Goal: Communication & Community: Answer question/provide support

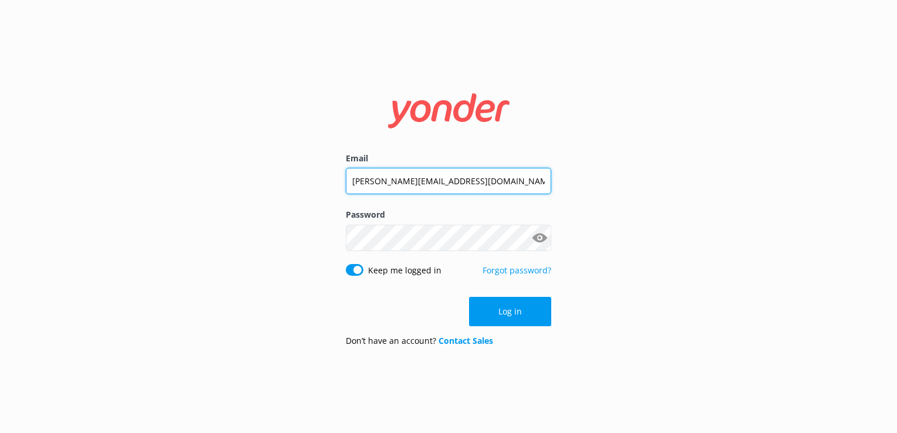
click at [431, 170] on input "[PERSON_NAME][EMAIL_ADDRESS][DOMAIN_NAME]" at bounding box center [448, 181] width 205 height 26
type input "[EMAIL_ADDRESS][DOMAIN_NAME]"
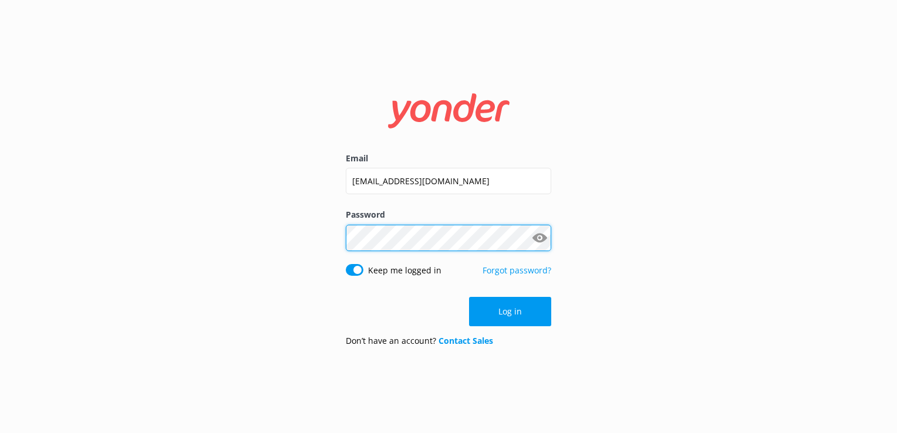
click button "Log in" at bounding box center [510, 311] width 82 height 29
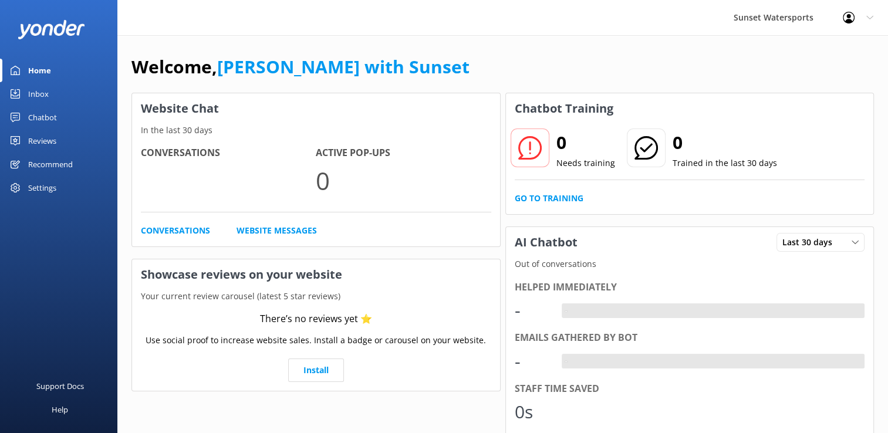
click at [42, 93] on div "Inbox" at bounding box center [38, 93] width 21 height 23
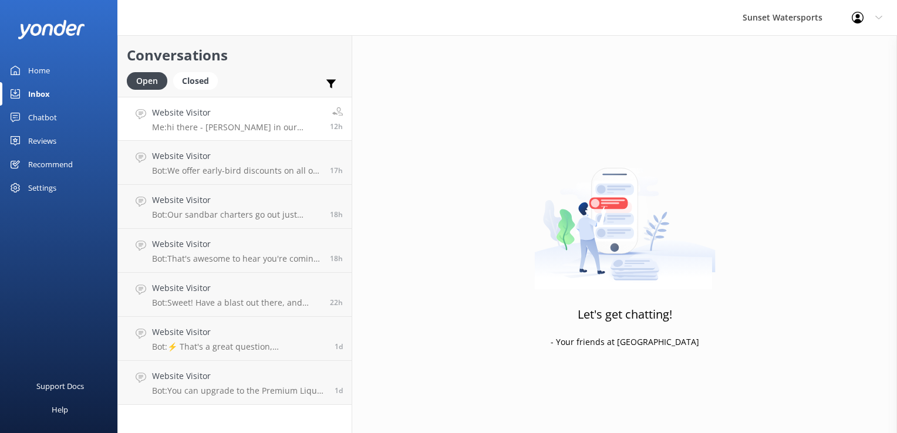
click at [268, 117] on h4 "Website Visitor" at bounding box center [236, 112] width 169 height 13
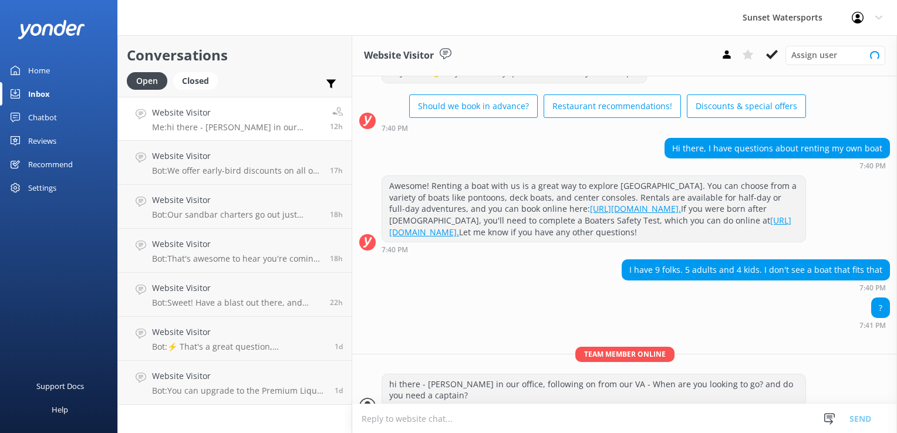
scroll to position [73, 0]
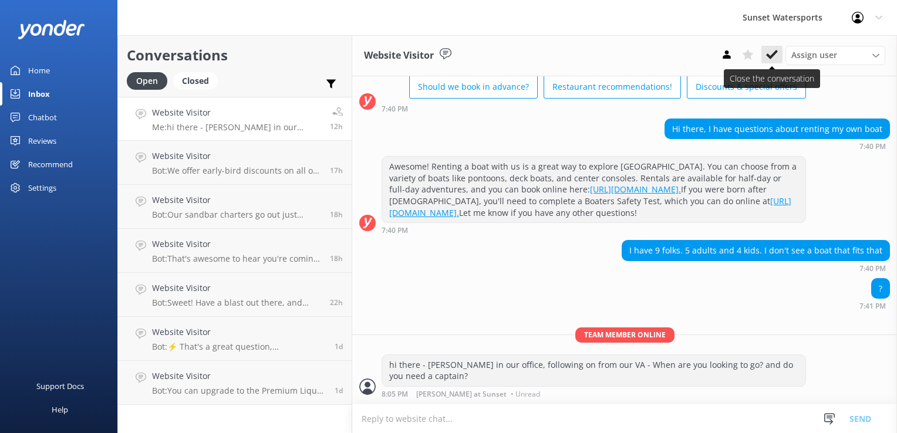
click at [767, 53] on icon at bounding box center [772, 55] width 12 height 12
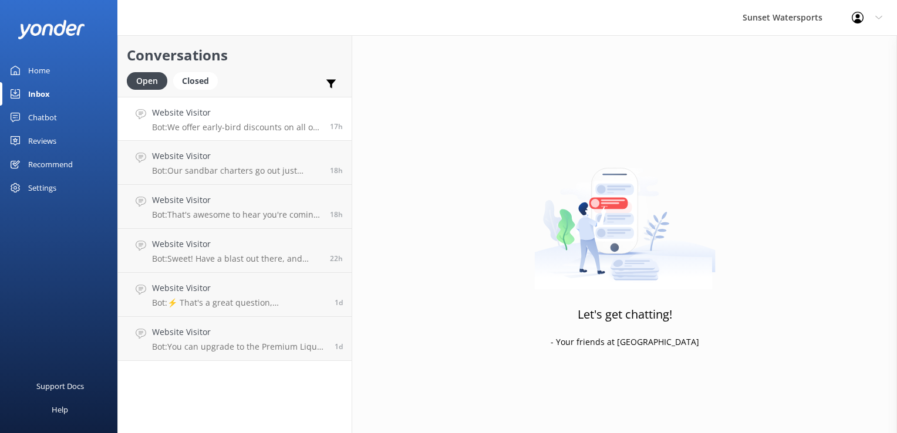
click at [215, 111] on h4 "Website Visitor" at bounding box center [236, 112] width 169 height 13
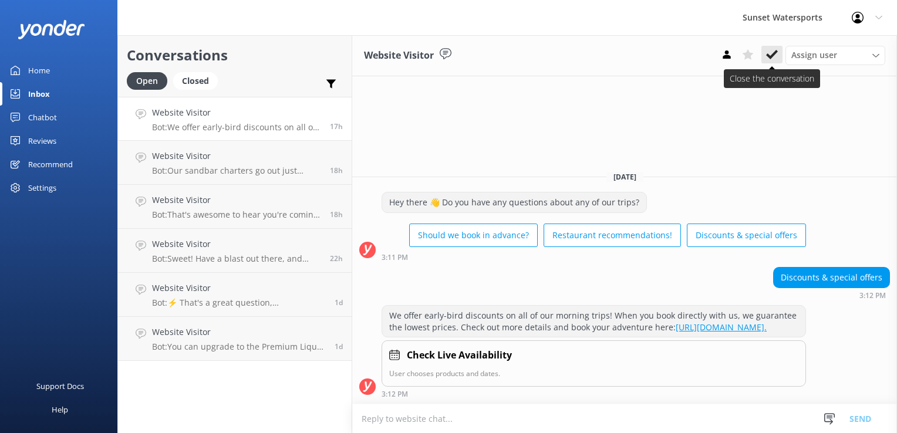
click at [763, 50] on button at bounding box center [771, 55] width 21 height 18
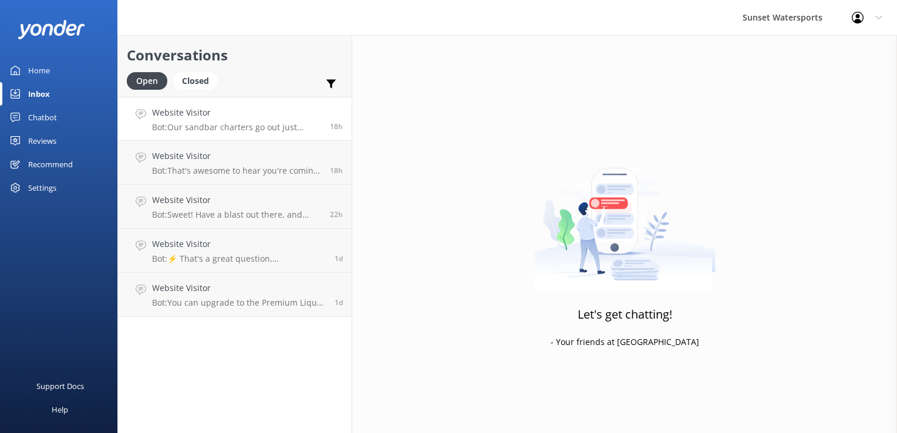
click at [192, 119] on div "Website Visitor Bot: Our sandbar charters go out just about every day of the ye…" at bounding box center [236, 118] width 169 height 25
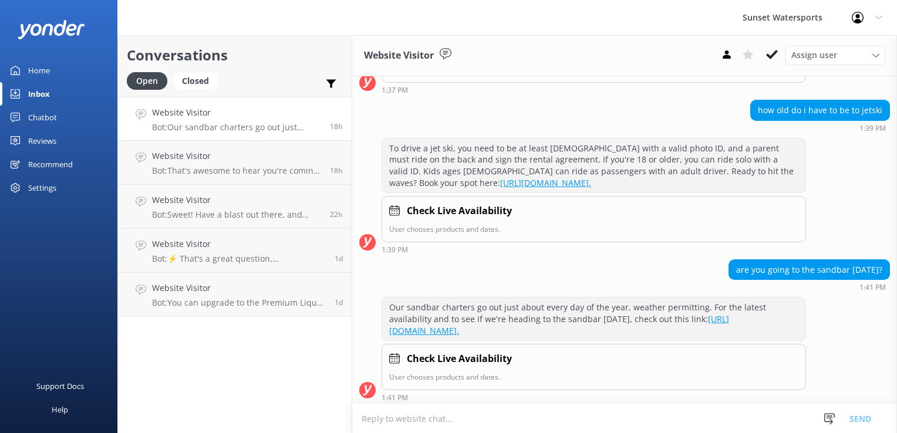
scroll to position [219, 0]
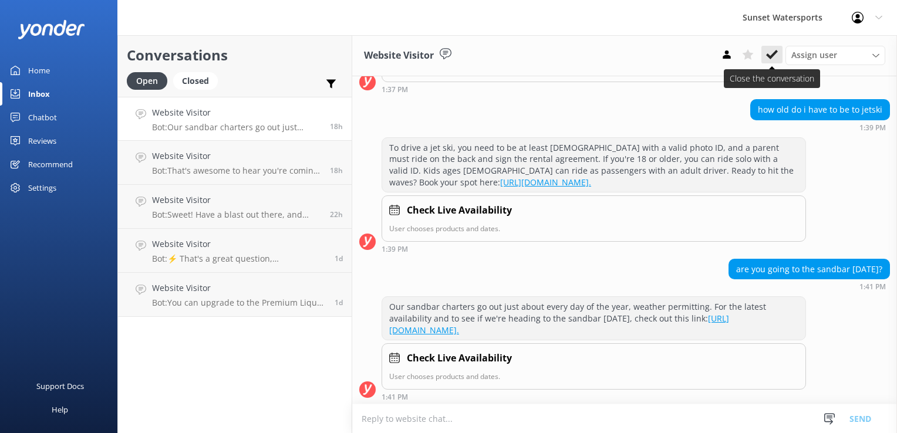
click at [774, 59] on icon at bounding box center [772, 55] width 12 height 12
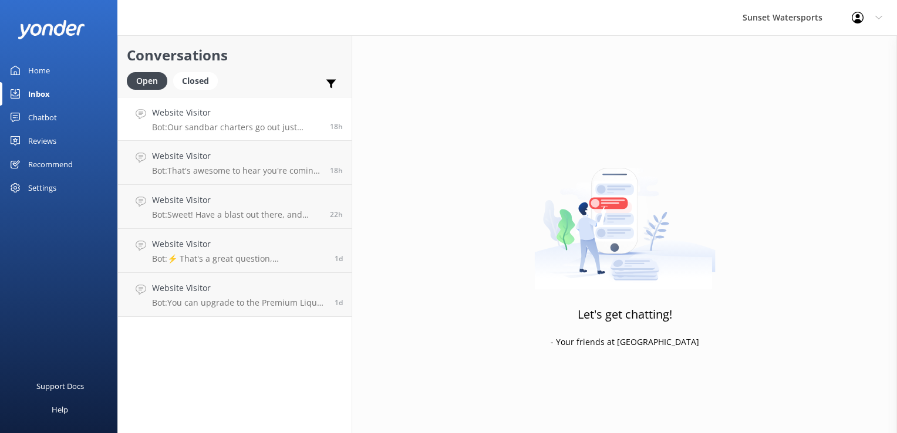
click at [258, 124] on p "Bot: Our sandbar charters go out just about every day of the year, weather perm…" at bounding box center [236, 127] width 169 height 11
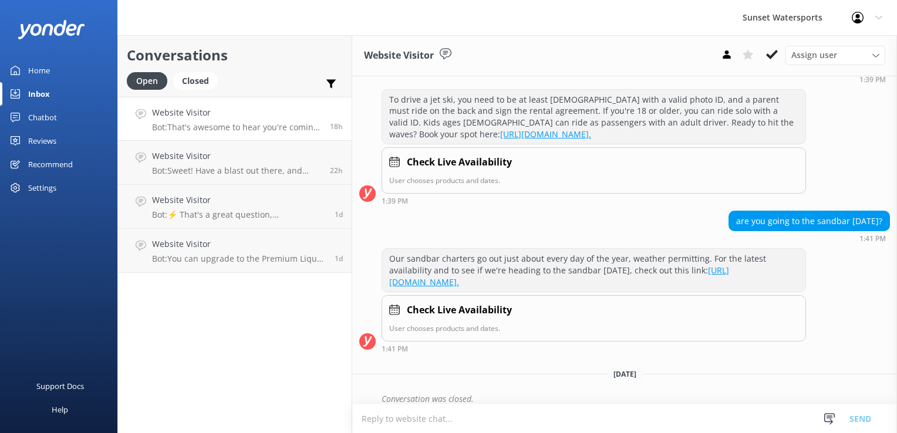
scroll to position [276, 0]
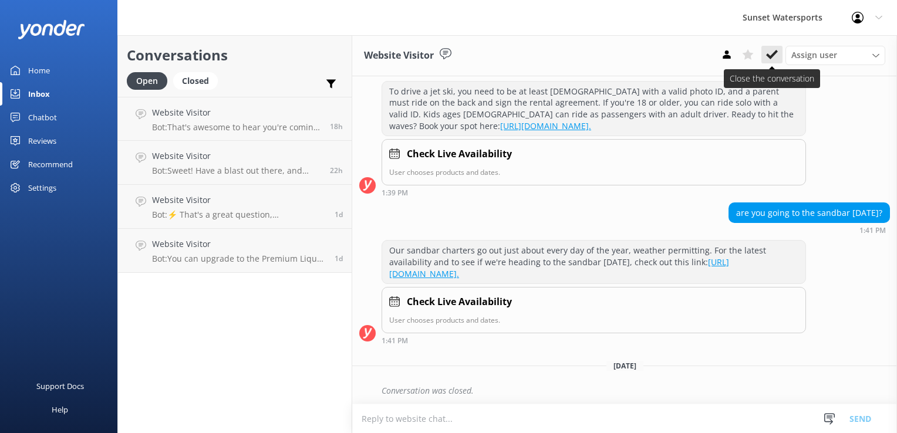
click at [772, 57] on use at bounding box center [772, 54] width 12 height 9
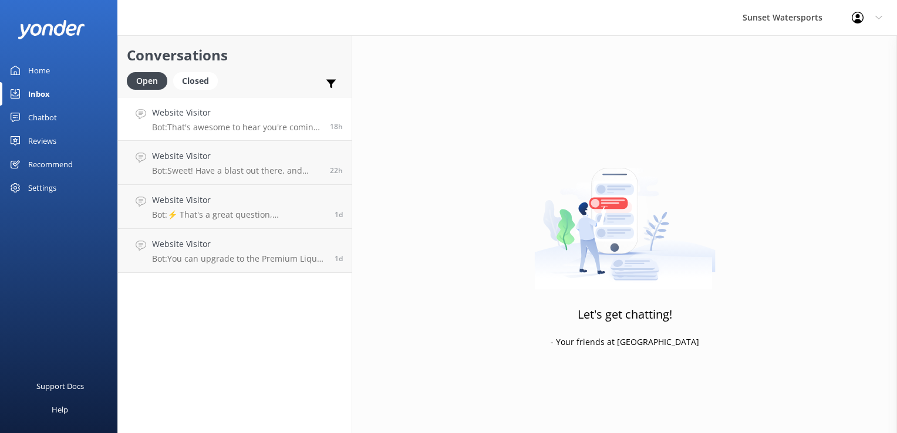
click at [210, 132] on p "Bot: That's awesome to hear you're coming back! For returning guest discounts, …" at bounding box center [236, 127] width 169 height 11
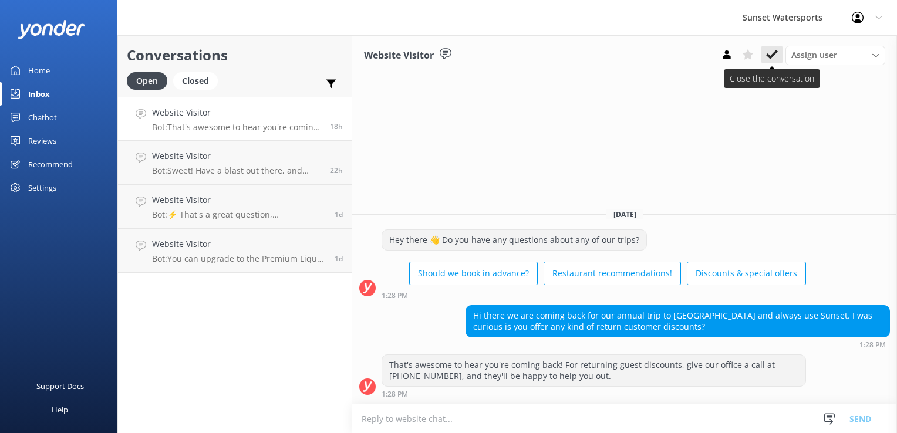
click at [775, 57] on icon at bounding box center [772, 55] width 12 height 12
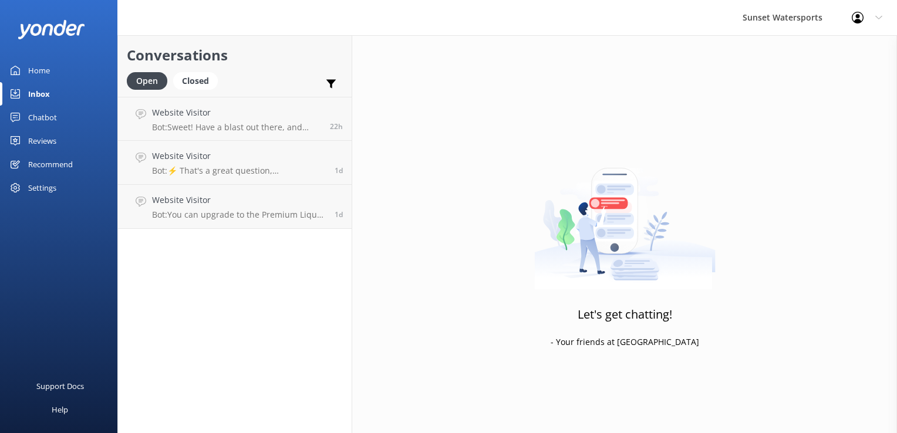
click at [220, 128] on p "Bot: Sweet! Have a blast out there, and enjoy every moment of your adventure! I…" at bounding box center [236, 127] width 169 height 11
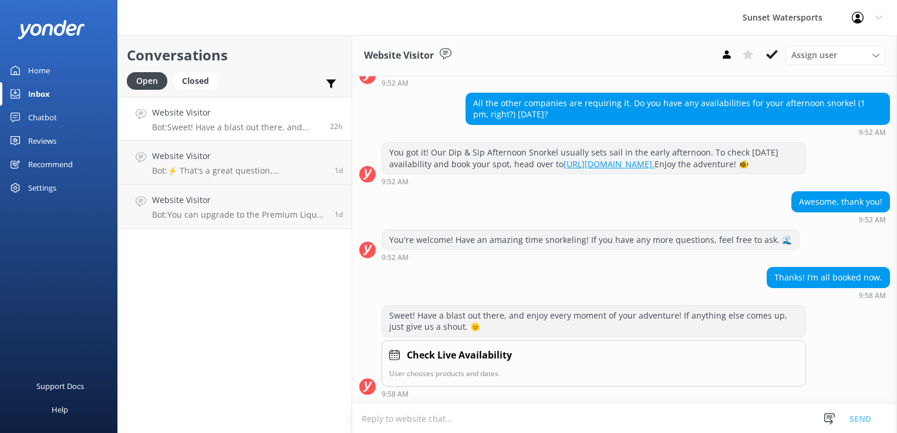
scroll to position [295, 0]
click at [772, 53] on icon at bounding box center [772, 55] width 12 height 12
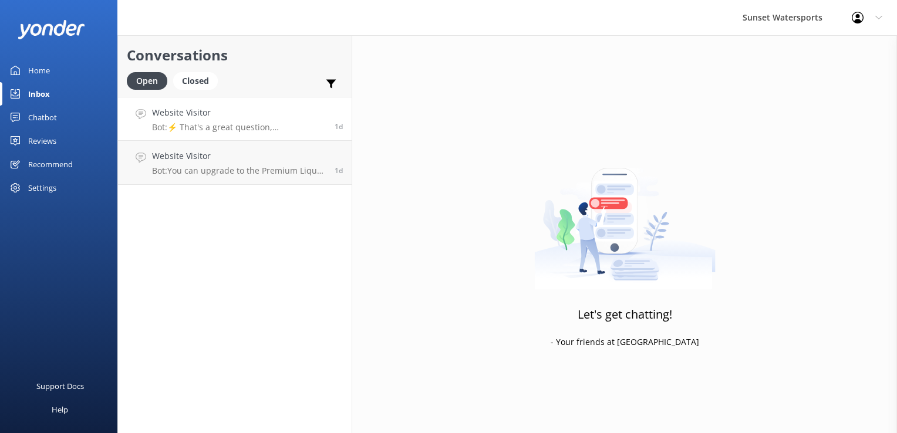
click at [237, 113] on h4 "Website Visitor" at bounding box center [239, 112] width 174 height 13
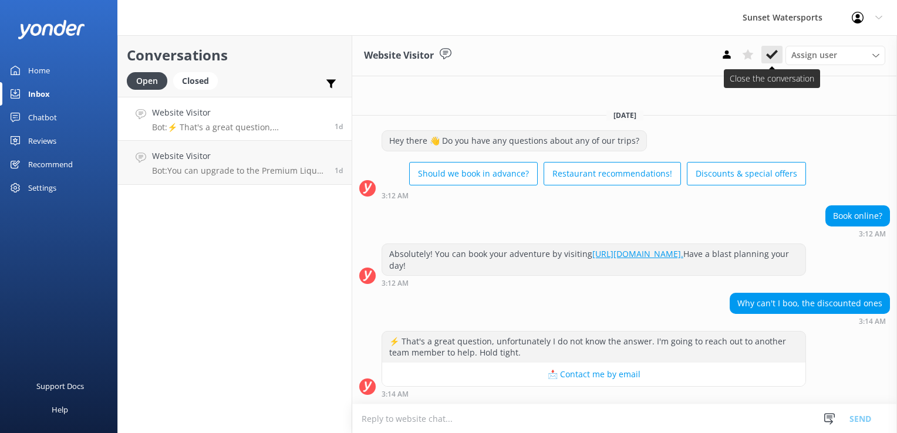
click at [769, 49] on icon at bounding box center [772, 55] width 12 height 12
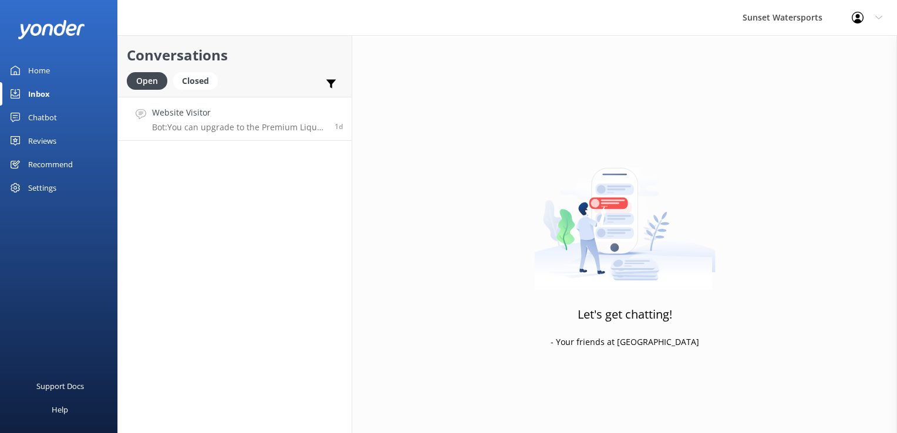
click at [229, 134] on link "Website Visitor Bot: You can upgrade to the Premium Liquor Package for $19.95, …" at bounding box center [235, 119] width 234 height 44
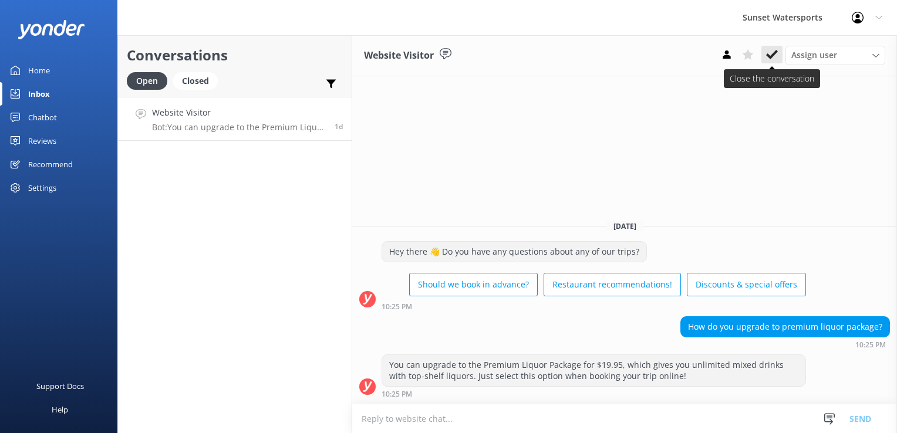
click at [766, 48] on button at bounding box center [771, 55] width 21 height 18
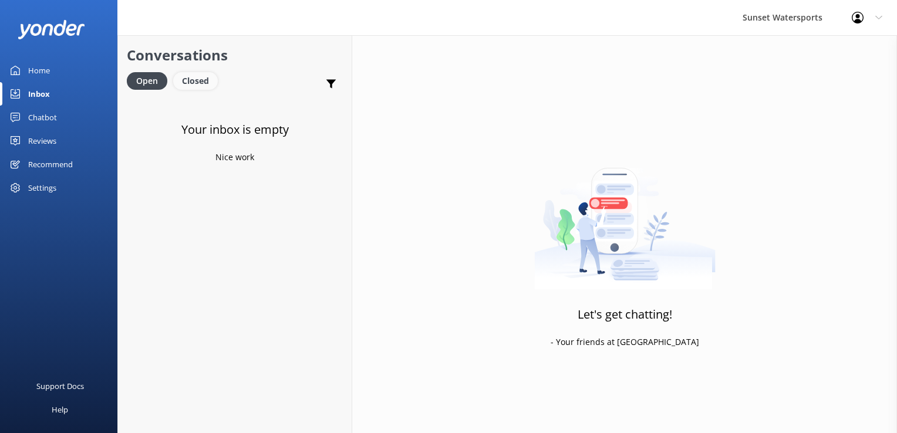
click at [180, 78] on div "Closed" at bounding box center [195, 81] width 45 height 18
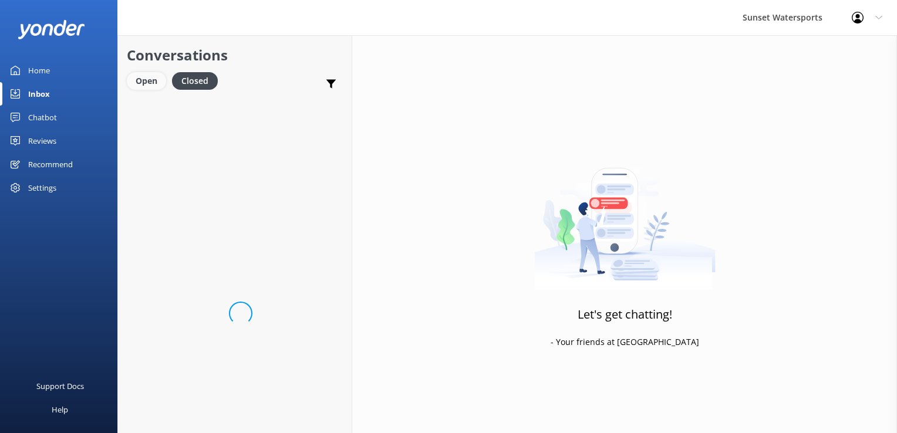
click at [158, 81] on div "Open" at bounding box center [146, 81] width 39 height 18
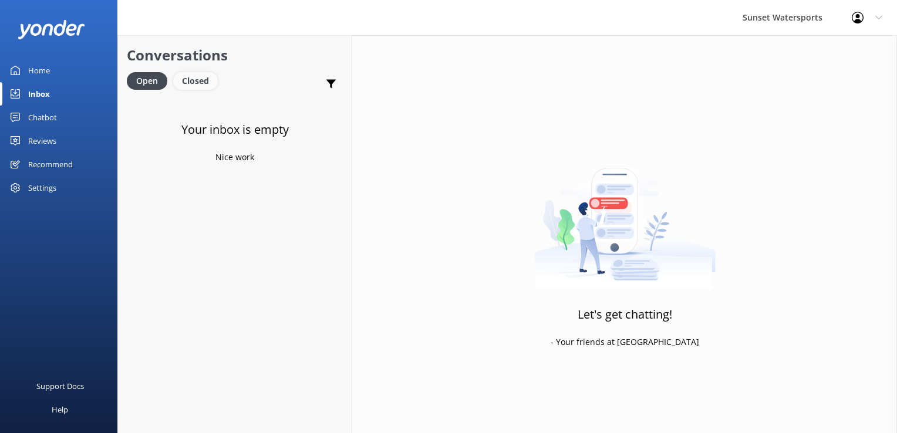
click at [200, 80] on div "Closed" at bounding box center [195, 81] width 45 height 18
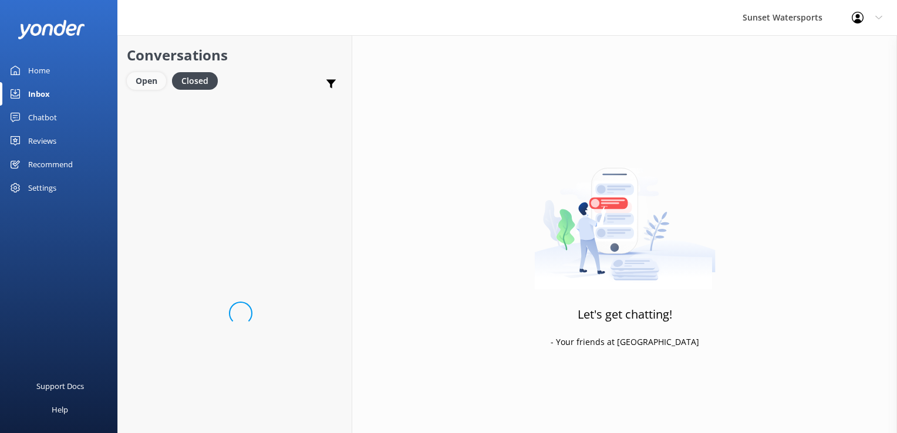
click at [138, 84] on div "Open" at bounding box center [146, 81] width 39 height 18
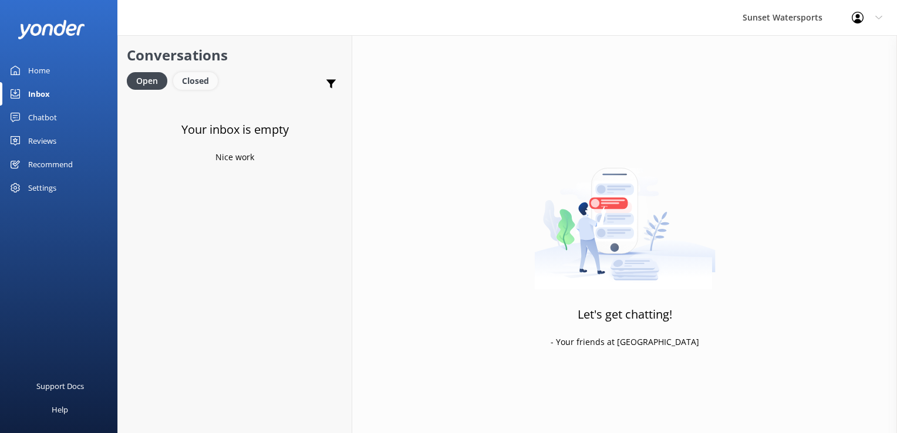
click at [194, 86] on div "Closed" at bounding box center [195, 81] width 45 height 18
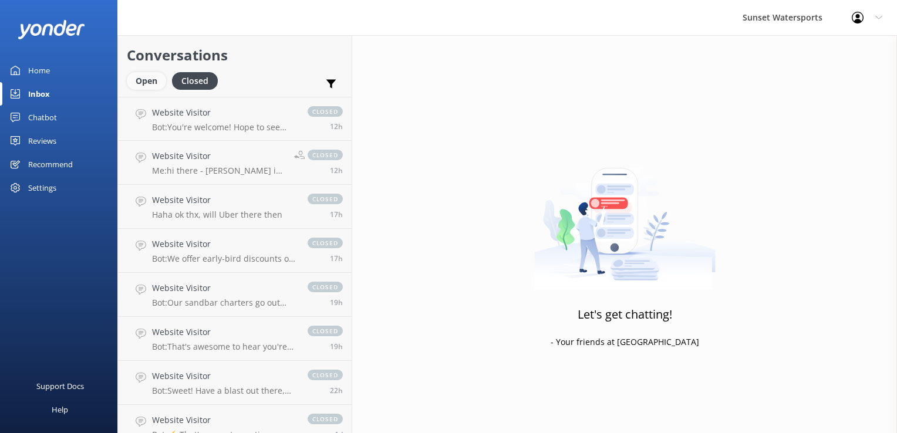
click at [138, 81] on div "Open" at bounding box center [146, 81] width 39 height 18
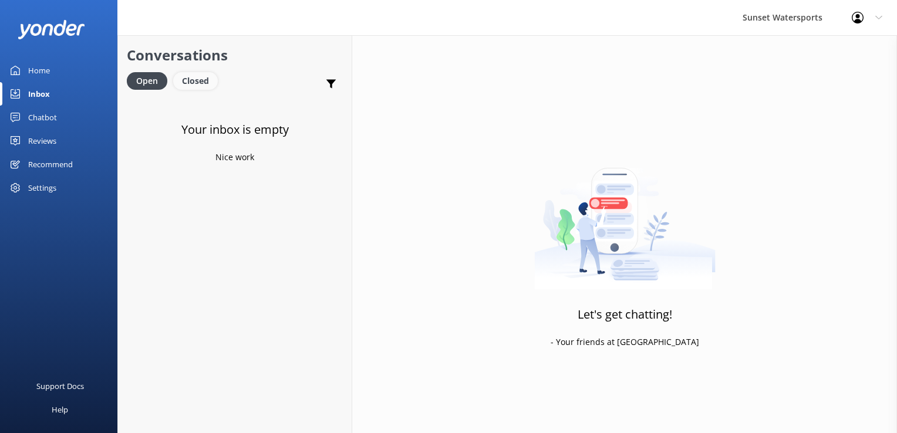
click at [190, 82] on div "Closed" at bounding box center [195, 81] width 45 height 18
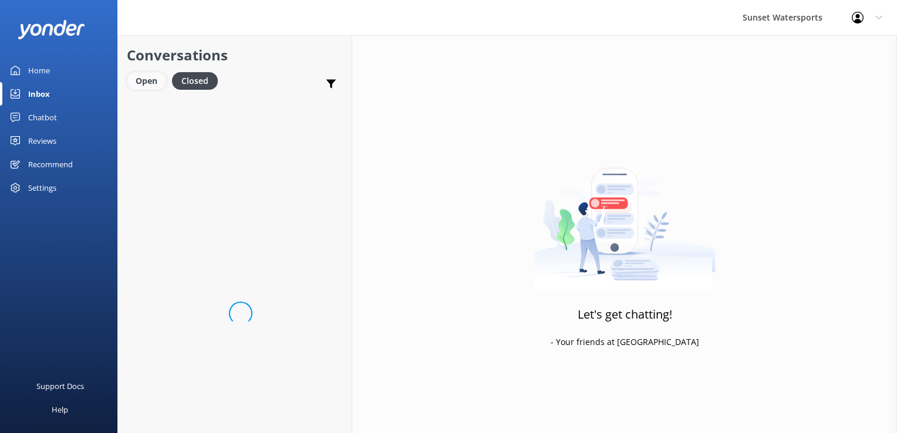
click at [150, 83] on div "Open" at bounding box center [146, 81] width 39 height 18
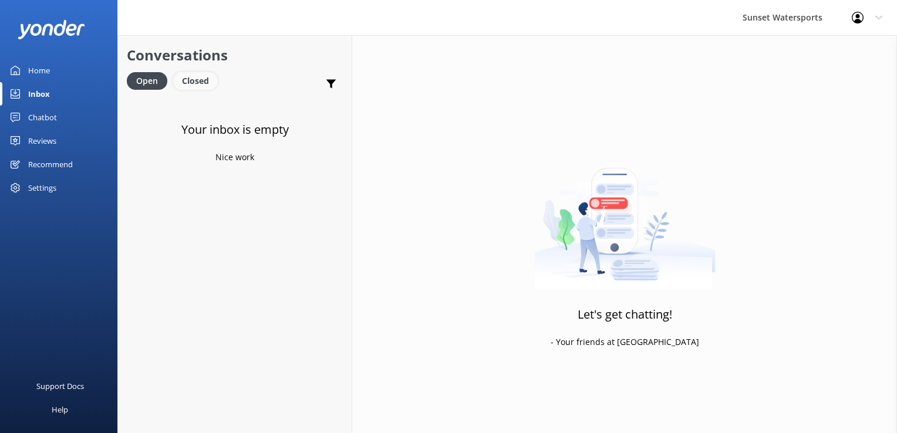
click at [214, 85] on div "Closed" at bounding box center [195, 81] width 45 height 18
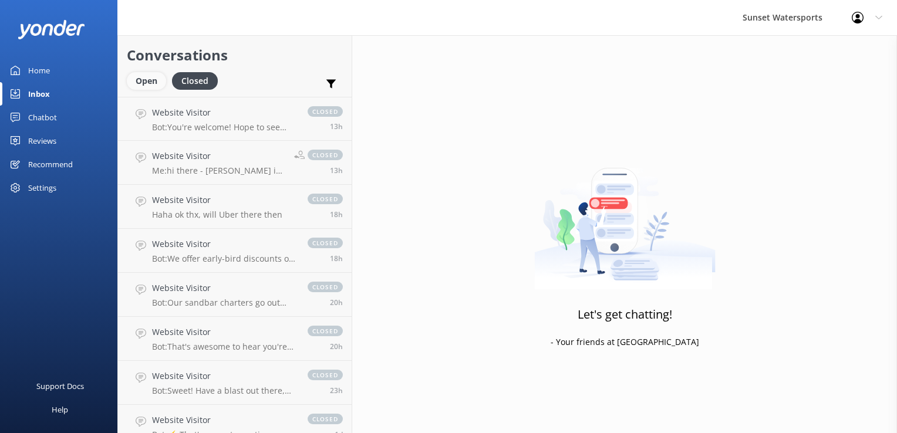
click at [161, 84] on div "Open" at bounding box center [146, 81] width 39 height 18
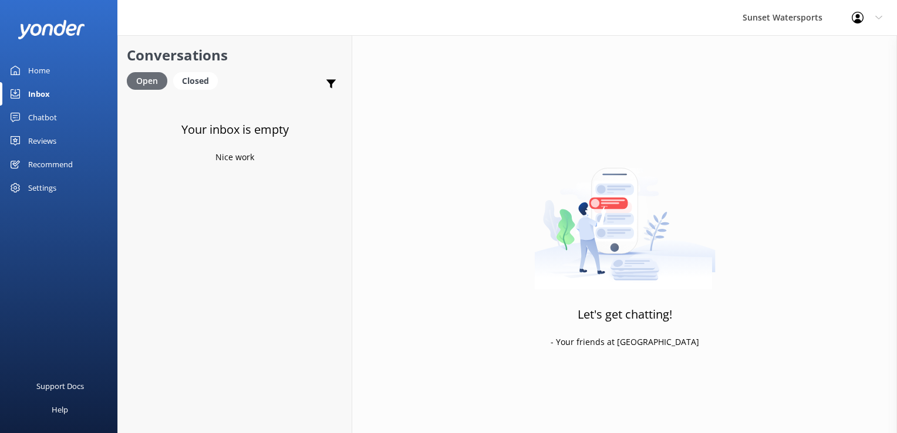
click at [140, 83] on div "Open" at bounding box center [147, 81] width 40 height 18
click at [195, 73] on div "Closed" at bounding box center [195, 81] width 45 height 18
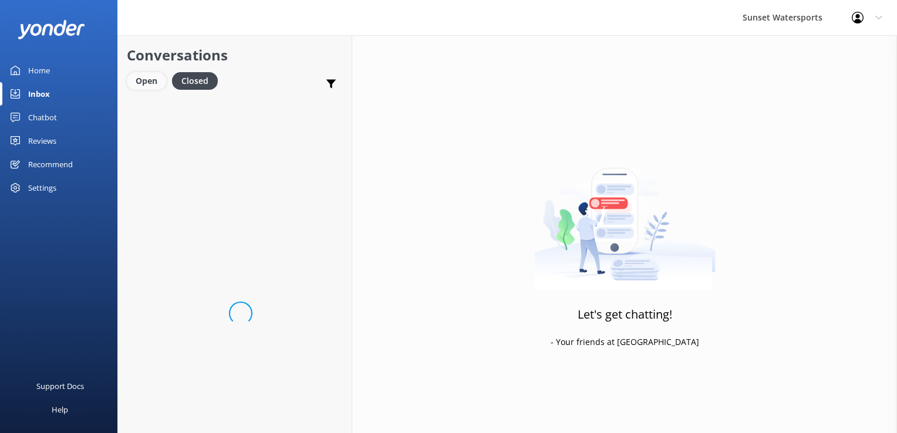
click at [136, 79] on div "Open" at bounding box center [146, 81] width 39 height 18
